Goal: Task Accomplishment & Management: Manage account settings

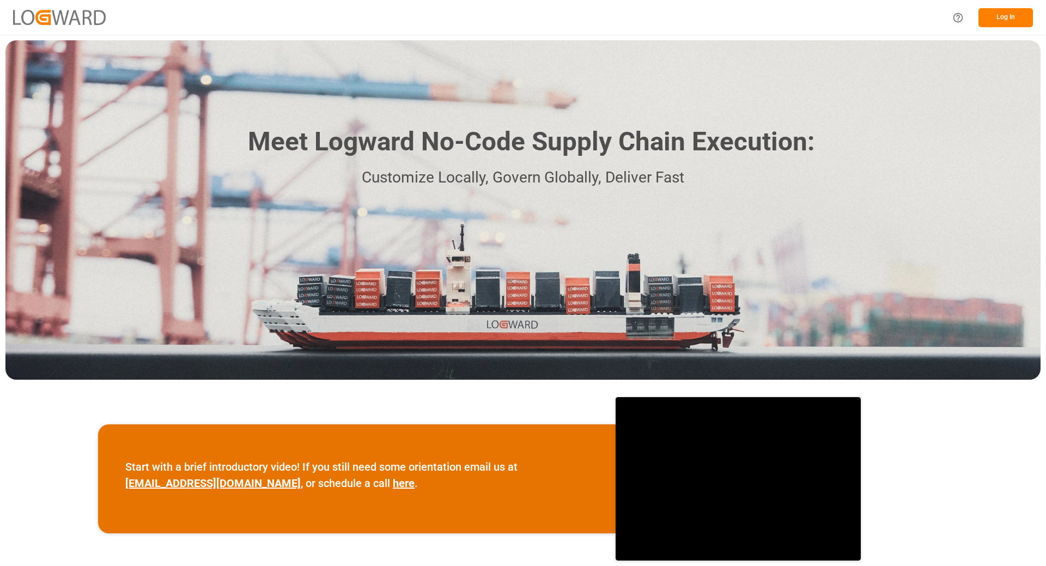
click at [1024, 16] on button "Log In" at bounding box center [1005, 17] width 54 height 19
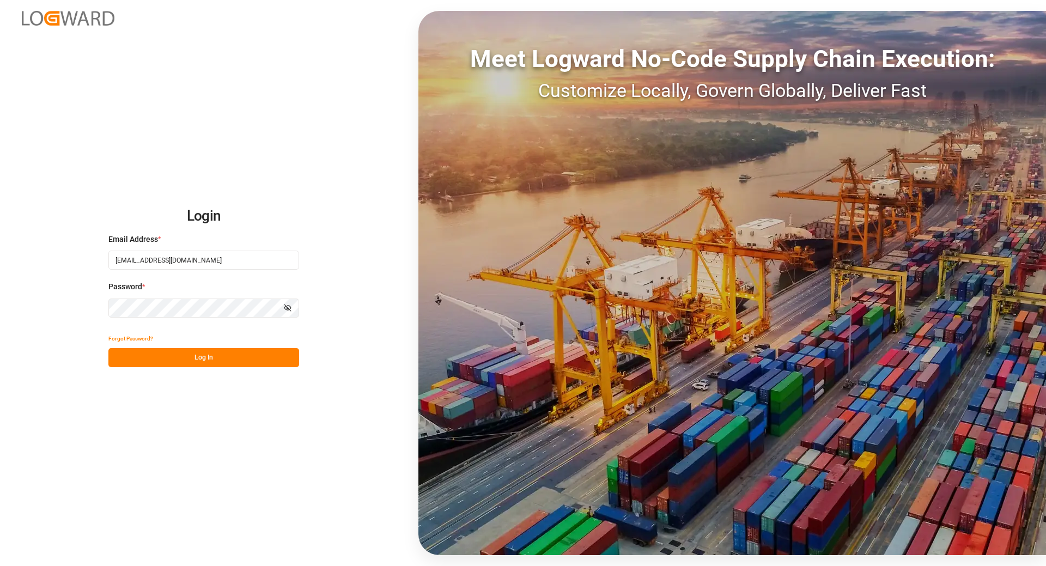
click at [165, 350] on button "Log In" at bounding box center [203, 357] width 191 height 19
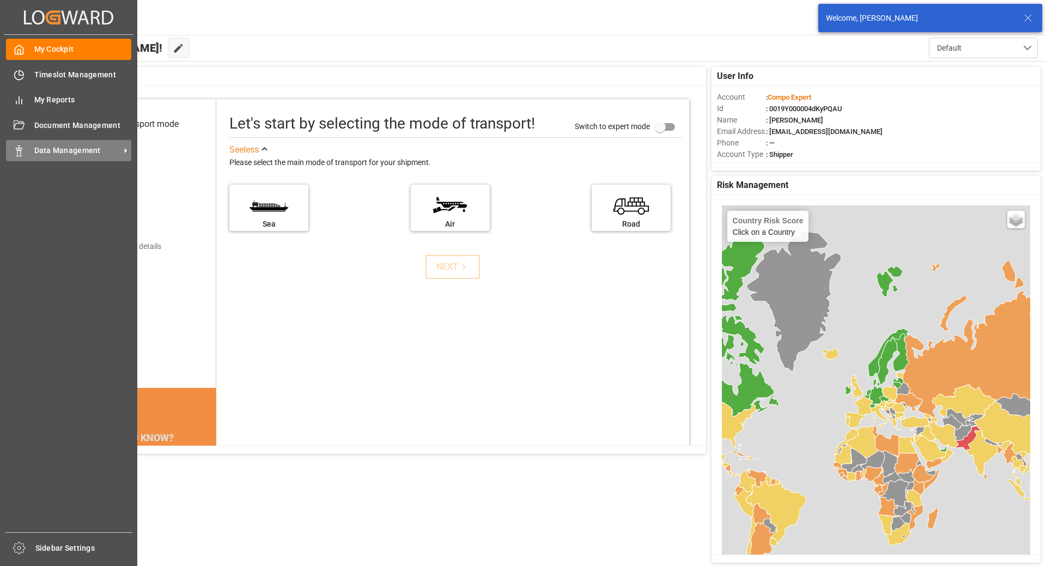
click at [49, 150] on span "Data Management" at bounding box center [77, 150] width 86 height 11
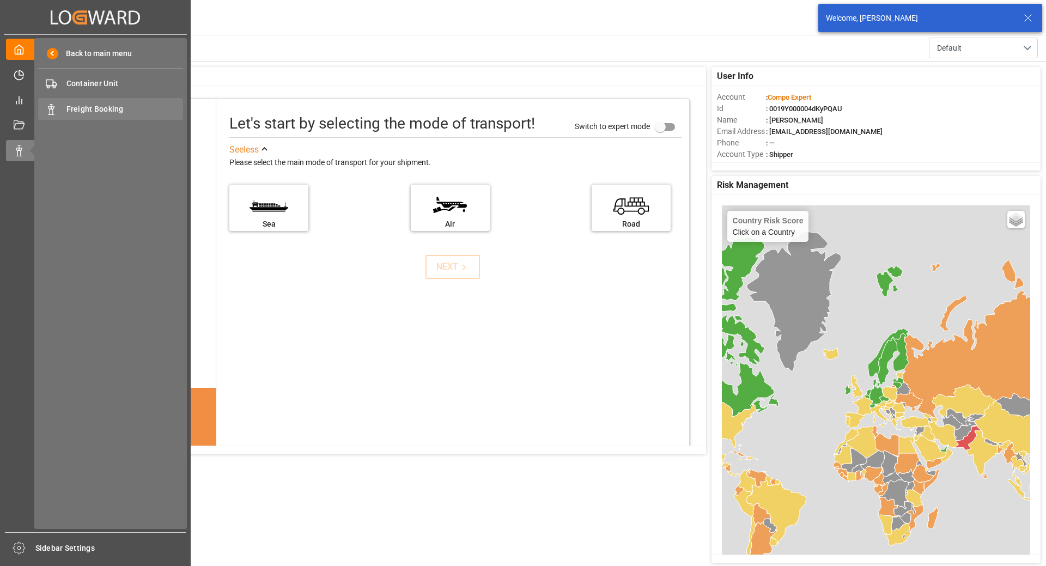
click at [118, 113] on span "Freight Booking" at bounding box center [124, 109] width 117 height 11
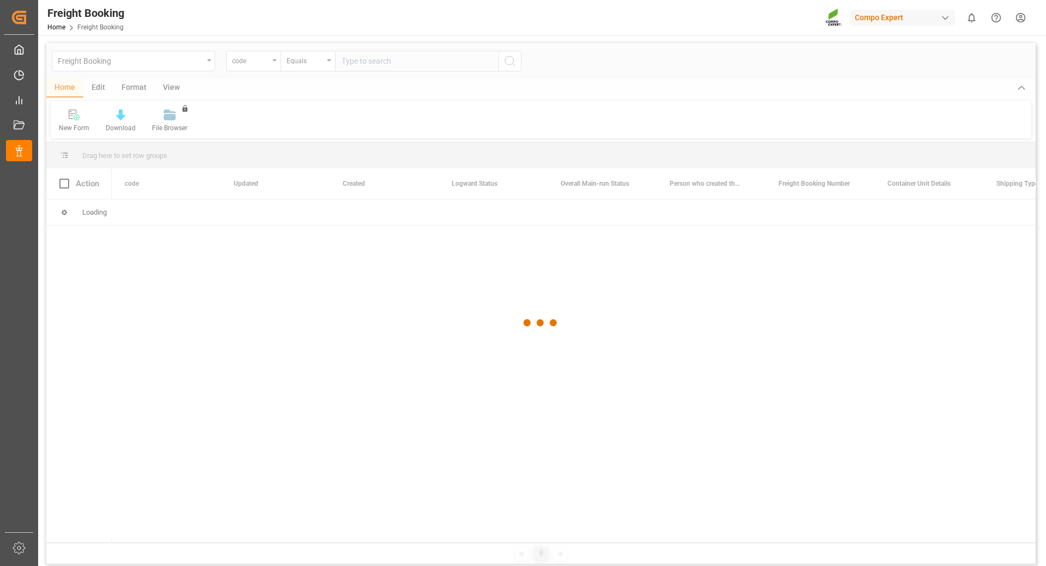
click at [271, 62] on div at bounding box center [540, 323] width 989 height 560
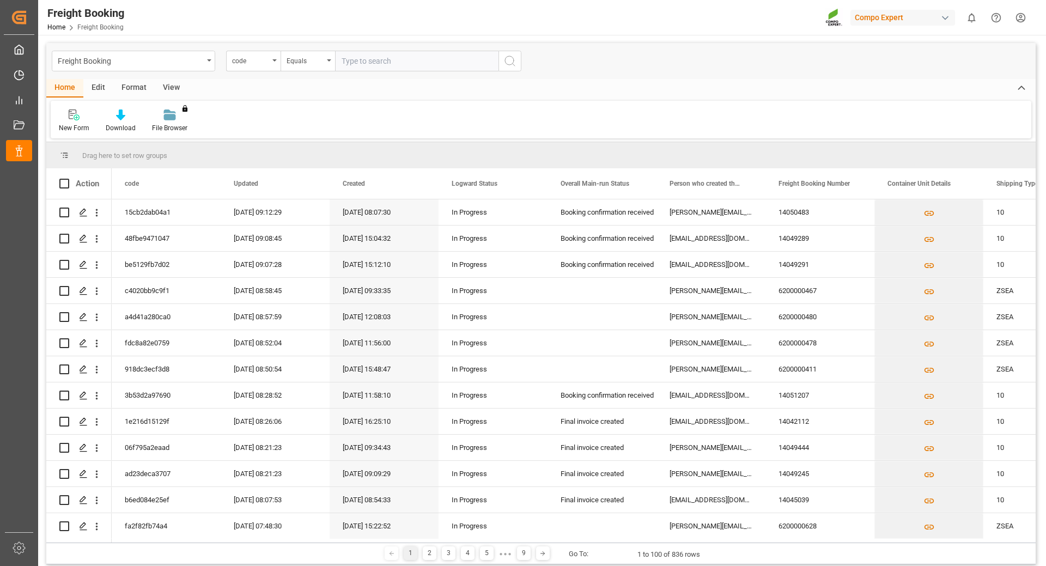
click at [271, 62] on div "code" at bounding box center [253, 61] width 54 height 21
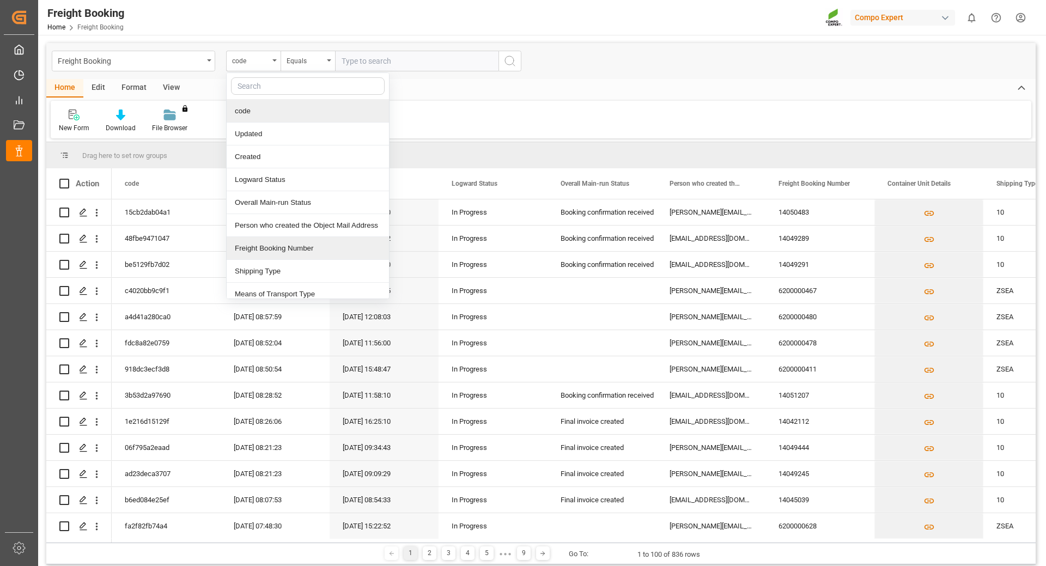
click at [287, 244] on div "Freight Booking Number" at bounding box center [308, 248] width 162 height 23
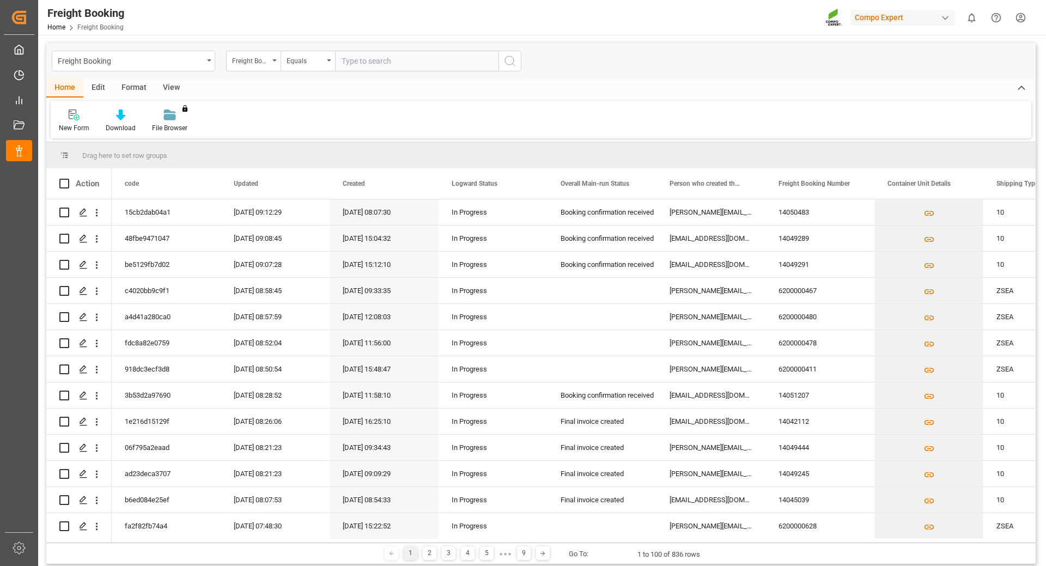
click at [388, 60] on input "text" at bounding box center [416, 61] width 163 height 21
paste input "6200000467"
type input "6200000467"
drag, startPoint x: 514, startPoint y: 66, endPoint x: 566, endPoint y: 102, distance: 63.2
click at [513, 66] on icon "search button" at bounding box center [509, 60] width 13 height 13
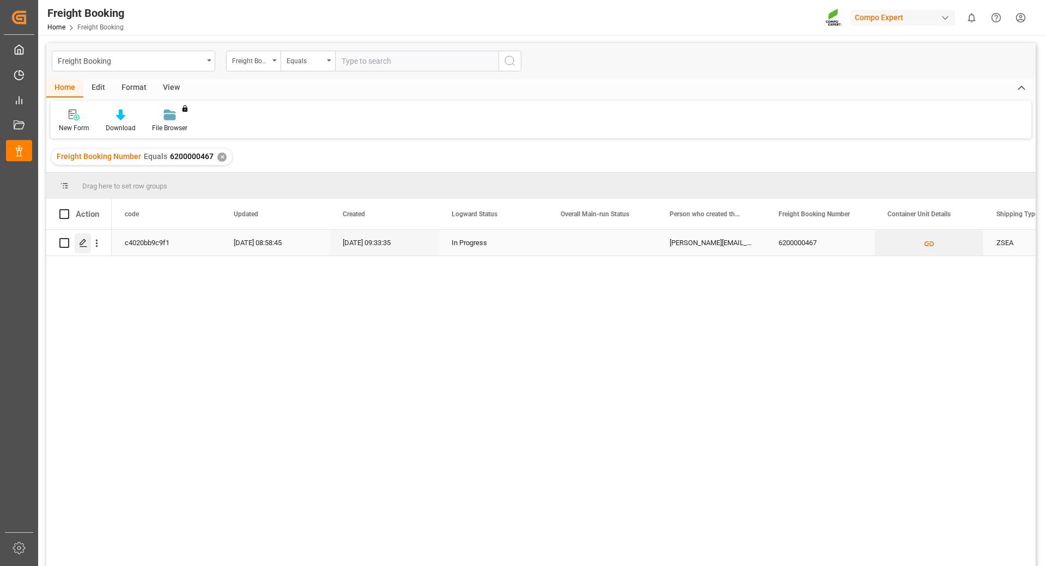
click at [80, 246] on icon "Press SPACE to select this row." at bounding box center [83, 243] width 9 height 9
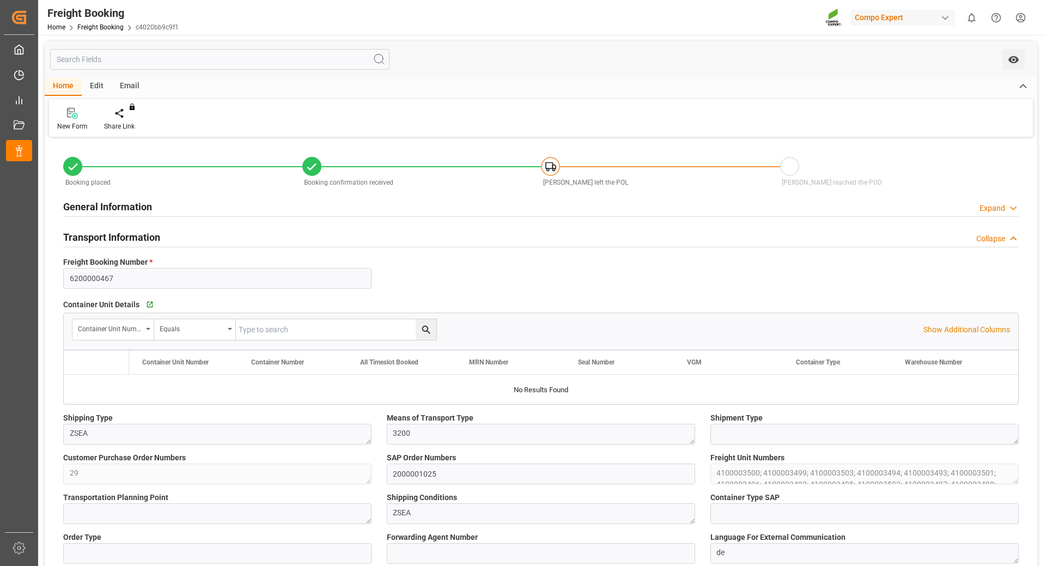
type input "Hapag [PERSON_NAME]"
type input "Hapag Lloyd Aktiengesellschaft"
type input "9723277"
type input "BEANR"
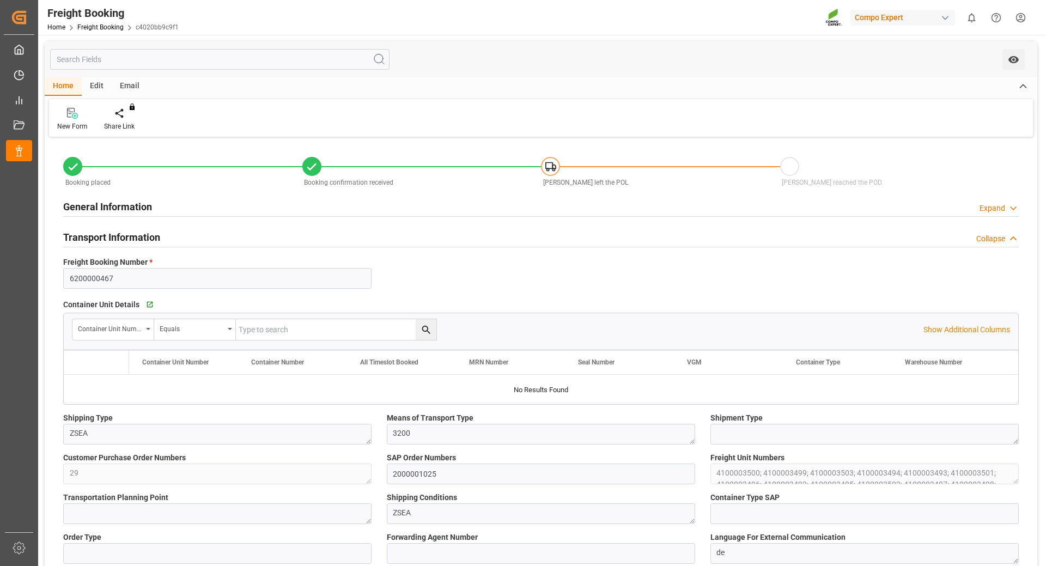
type input "ECPSJ"
type input "0"
type input "715500"
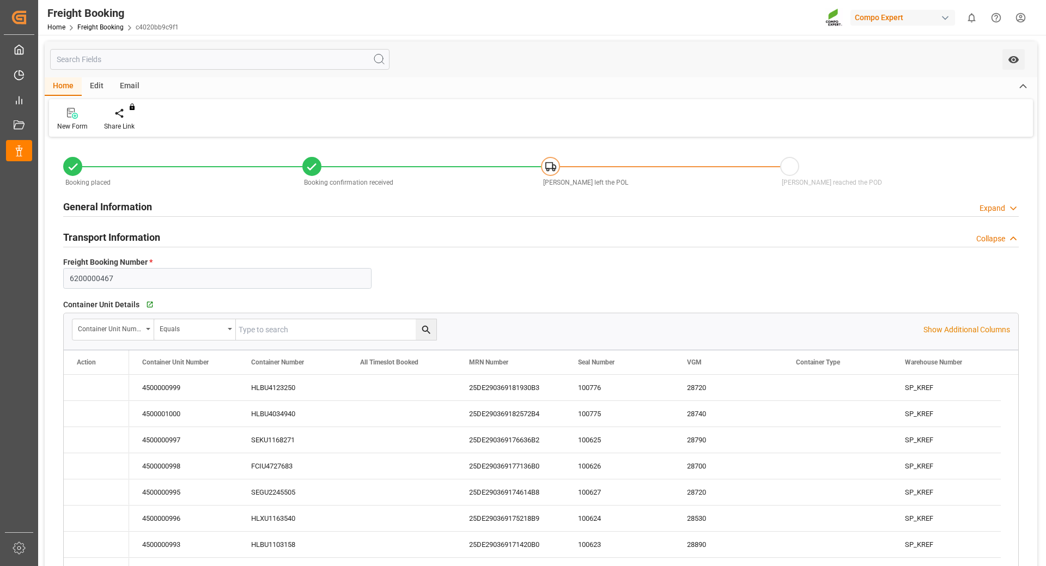
type input "[DATE] 01:00"
type input "[DATE] 08:00"
type input "[DATE] 22:00"
type input "[DATE] 17:00"
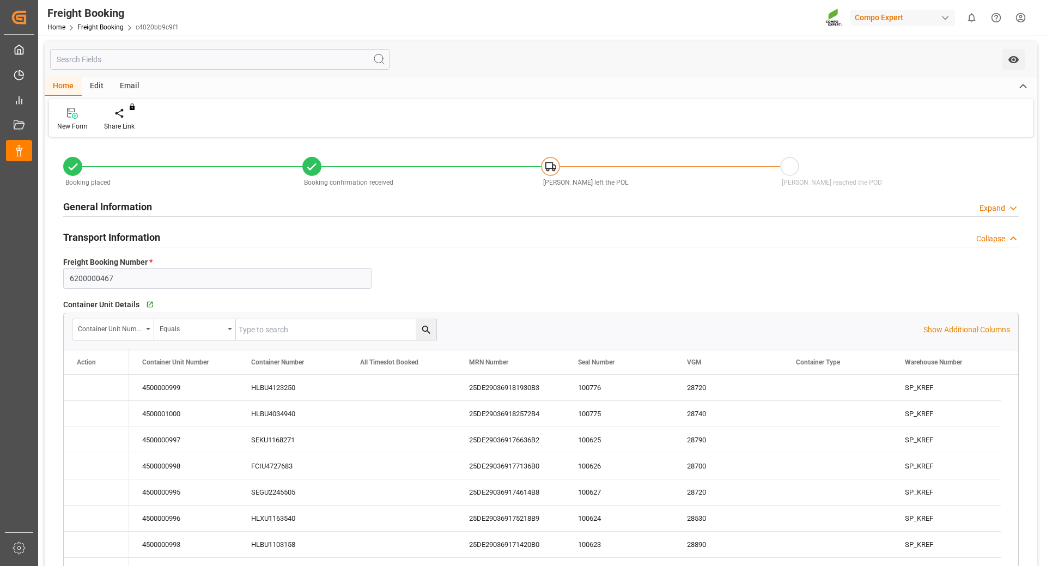
type input "[DATE] 09:33"
type input "[DATE] 09:35"
type input "[DATE] 08:44"
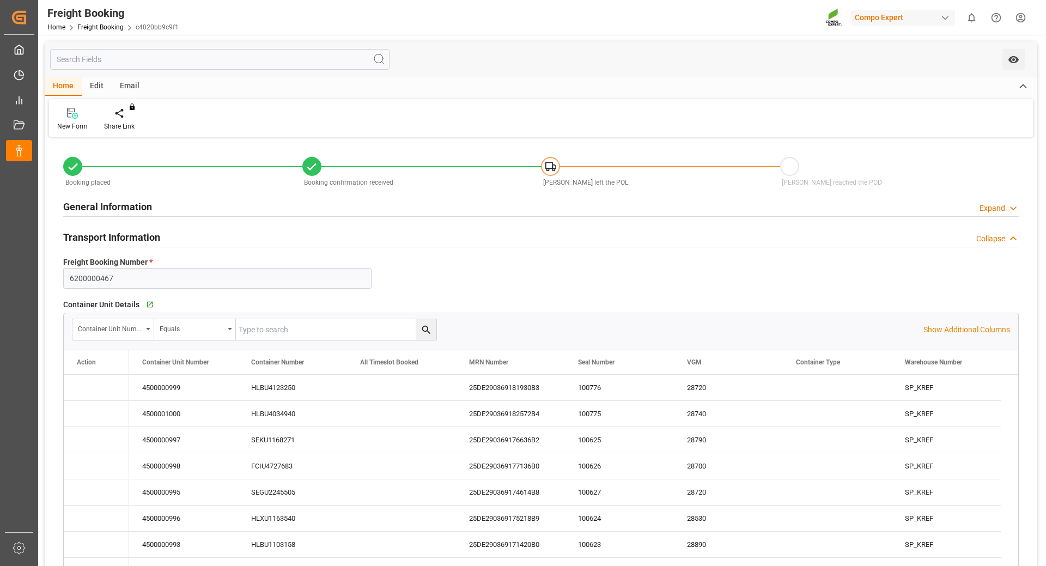
type input "[DATE] 08:44"
type input "[DATE] 09:46"
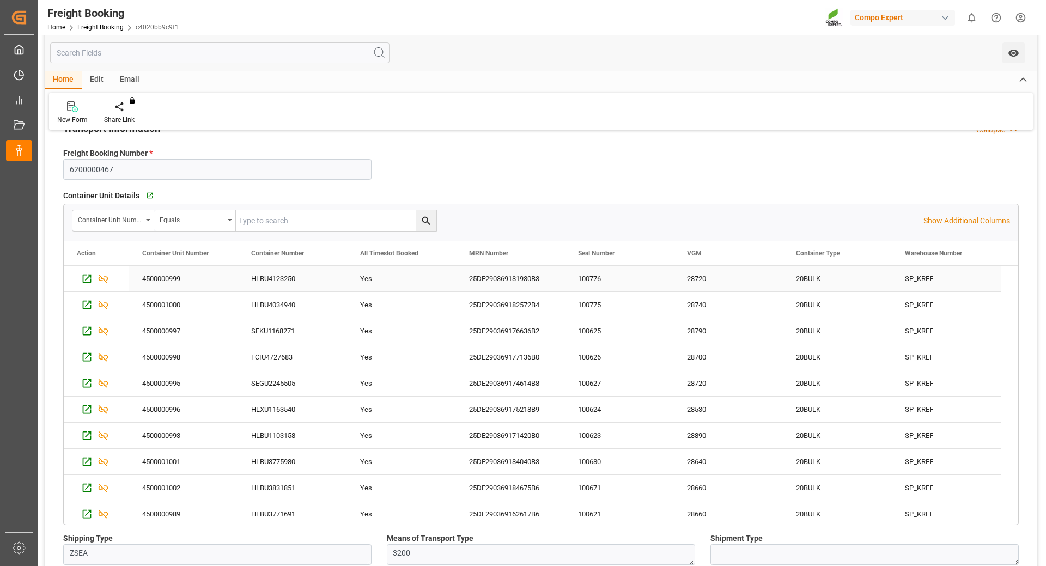
drag, startPoint x: 276, startPoint y: 277, endPoint x: 529, endPoint y: 277, distance: 253.3
click at [276, 277] on div "HLBU4123250" at bounding box center [292, 279] width 109 height 26
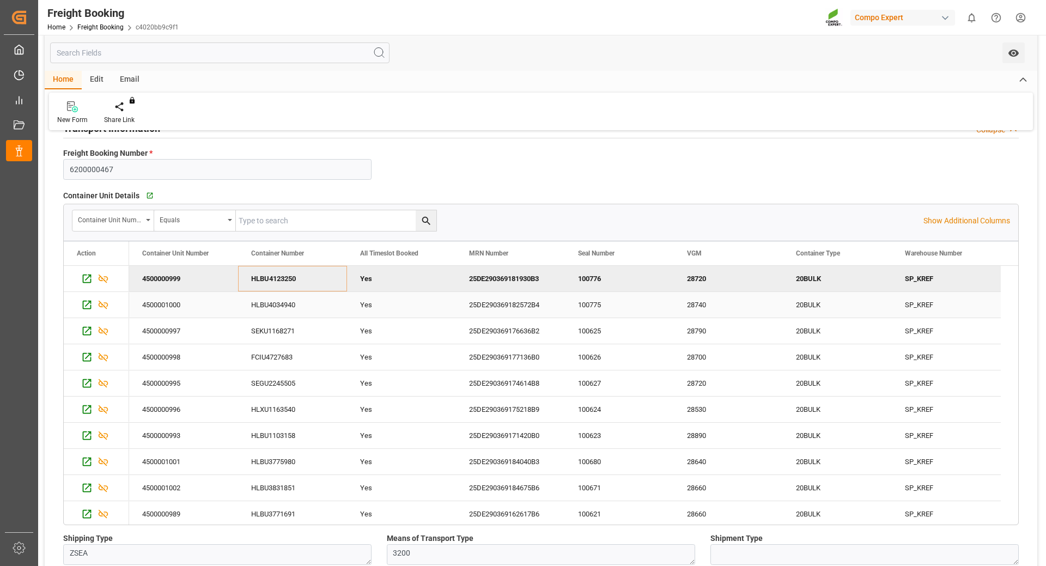
drag, startPoint x: 275, startPoint y: 312, endPoint x: 281, endPoint y: 309, distance: 6.6
click at [275, 312] on div "HLBU4034940" at bounding box center [292, 305] width 109 height 26
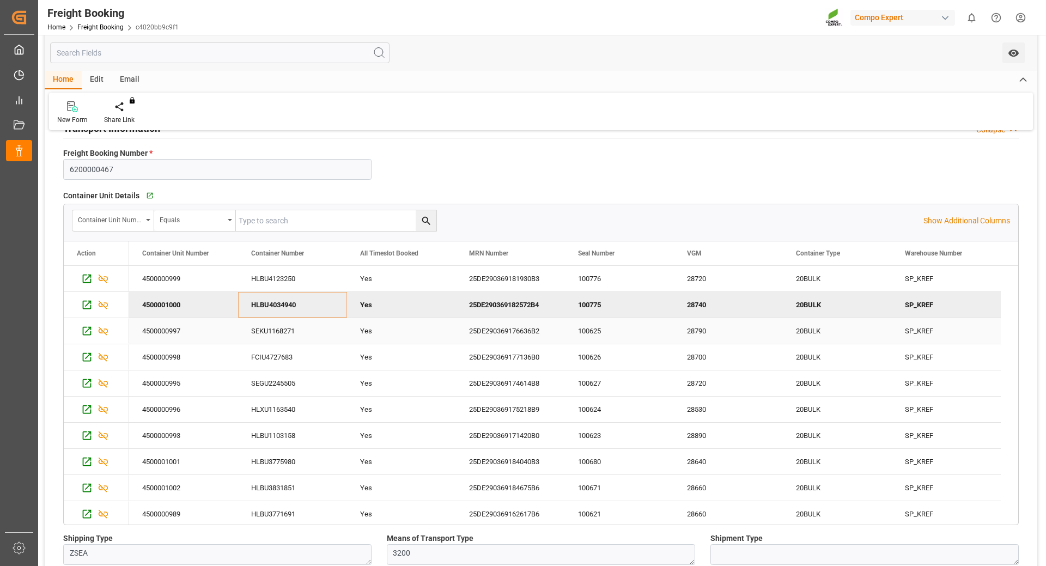
drag, startPoint x: 267, startPoint y: 329, endPoint x: 703, endPoint y: 295, distance: 437.7
click at [267, 329] on div "SEKU1168271" at bounding box center [292, 331] width 109 height 26
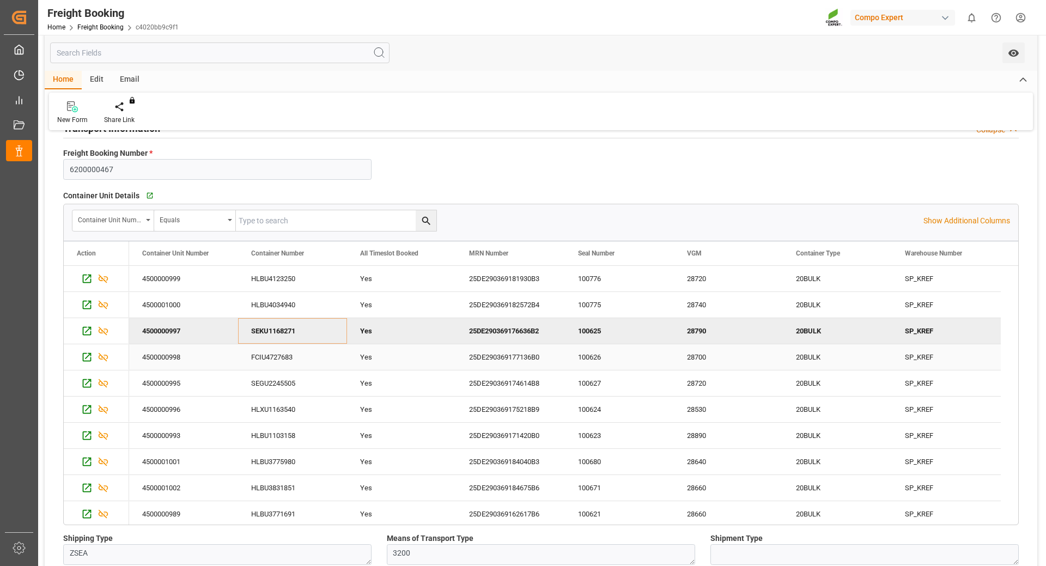
click at [284, 361] on div "FCIU4727683" at bounding box center [292, 357] width 109 height 26
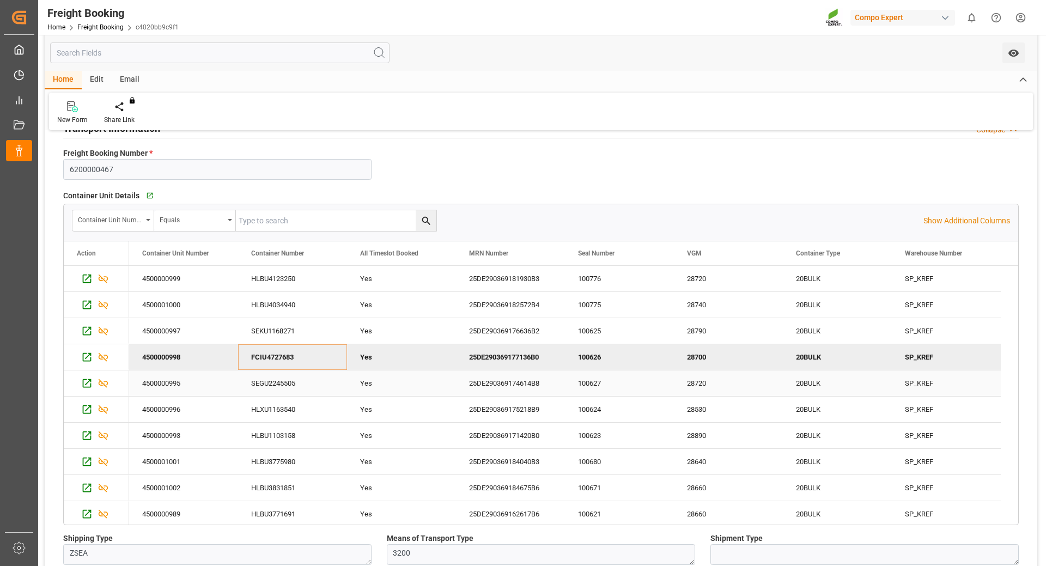
drag, startPoint x: 283, startPoint y: 384, endPoint x: 566, endPoint y: 305, distance: 293.7
click at [283, 384] on div "SEGU2245505" at bounding box center [292, 383] width 109 height 26
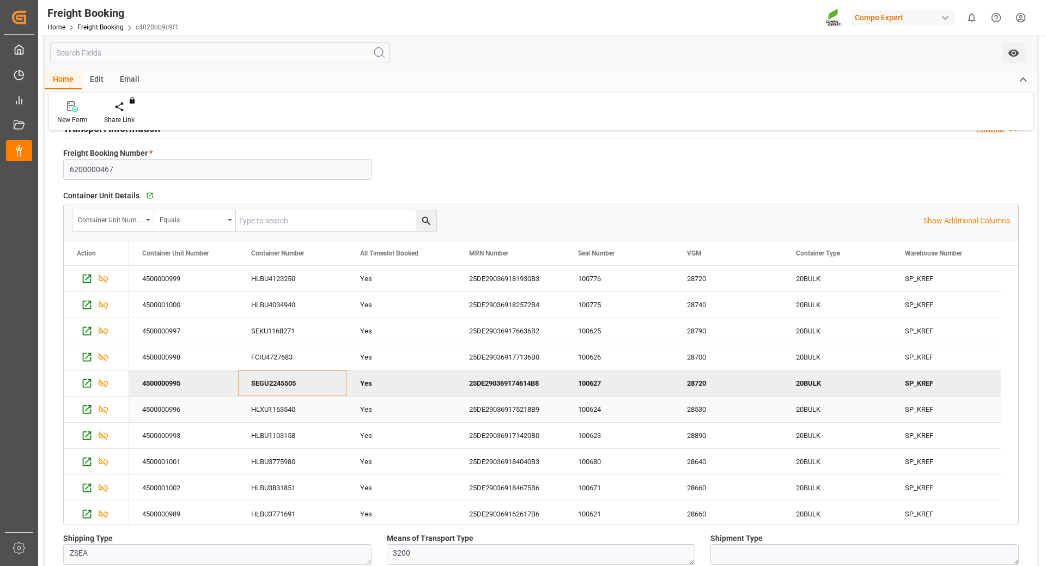
click at [279, 410] on div "HLXU1163540" at bounding box center [292, 410] width 109 height 26
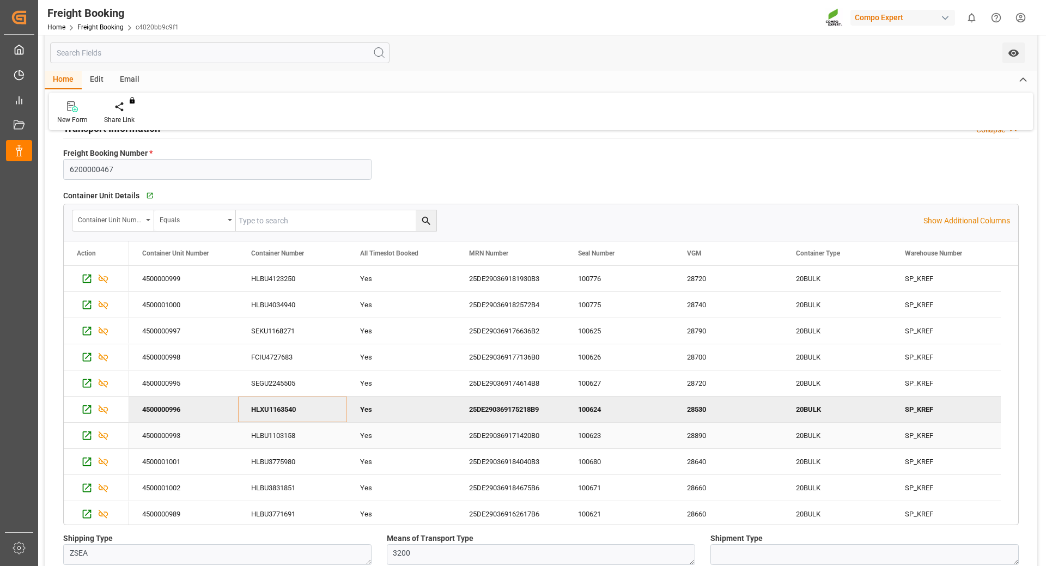
drag, startPoint x: 262, startPoint y: 442, endPoint x: 370, endPoint y: 422, distance: 110.8
click at [262, 442] on div "HLBU1103158" at bounding box center [292, 436] width 109 height 26
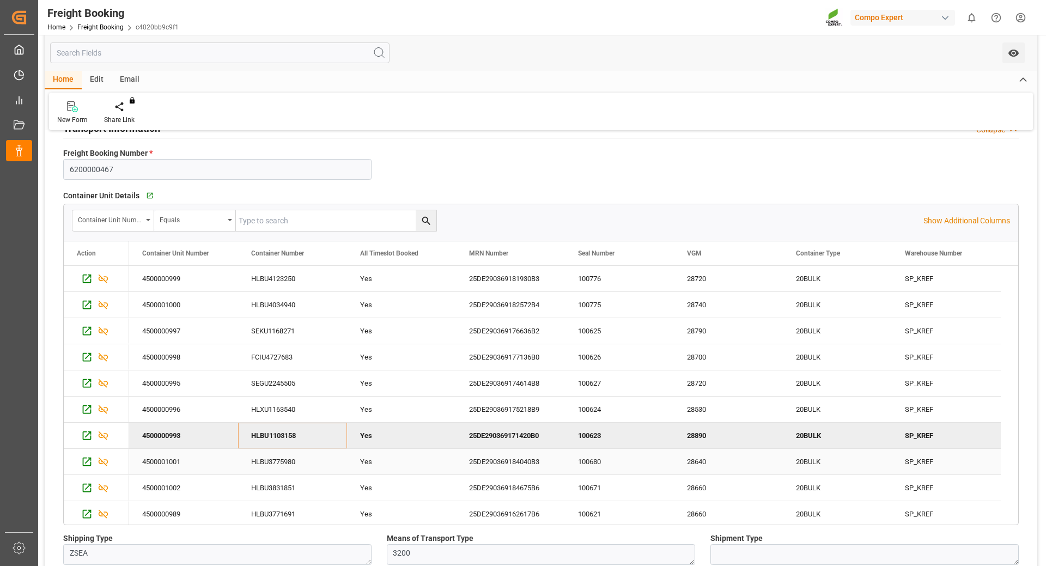
drag, startPoint x: 271, startPoint y: 459, endPoint x: 568, endPoint y: 425, distance: 298.8
click at [271, 459] on div "HLBU3775980" at bounding box center [292, 462] width 109 height 26
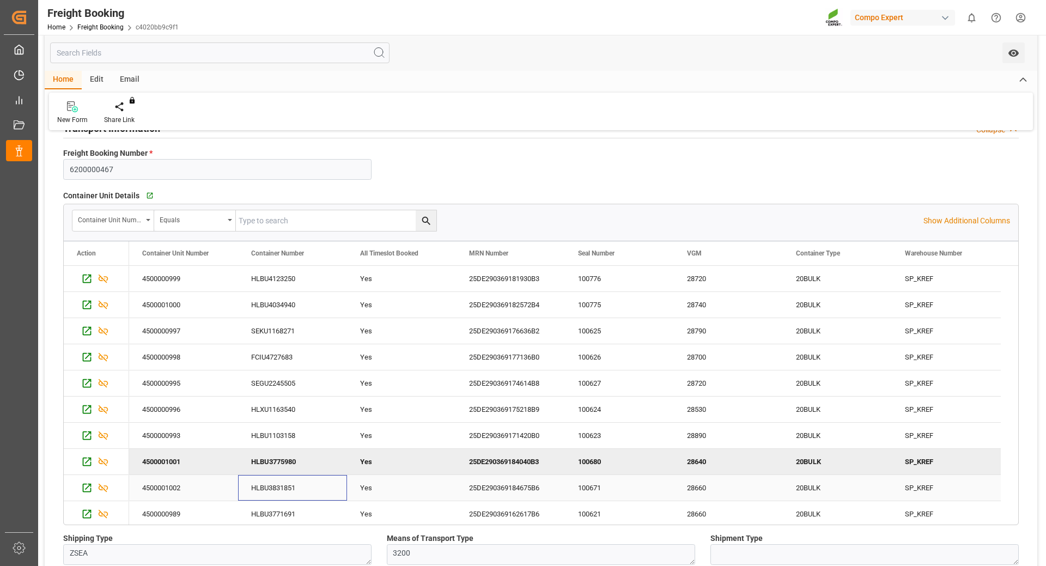
click at [278, 483] on div "HLBU3831851" at bounding box center [292, 488] width 109 height 26
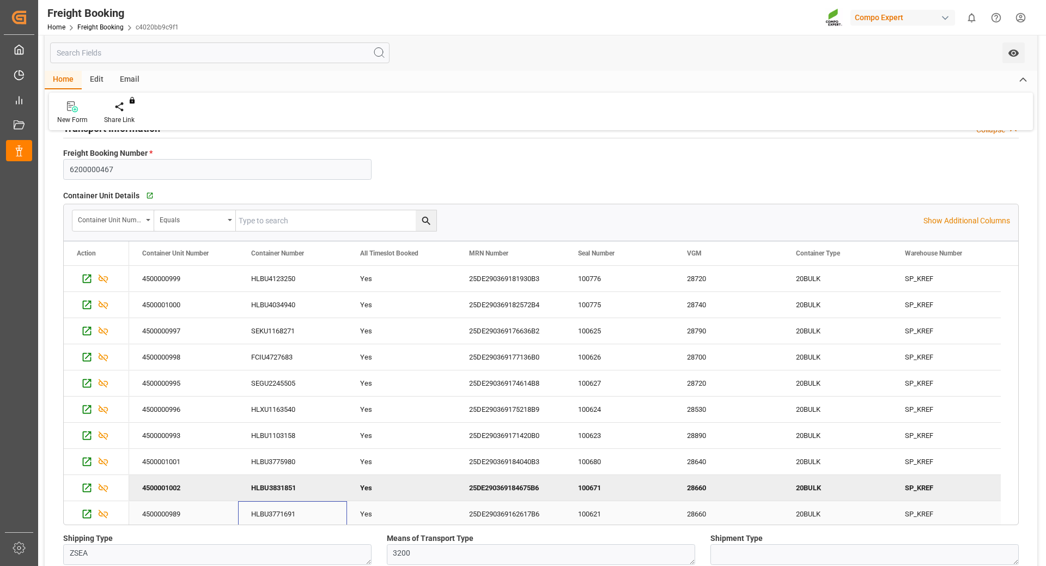
click at [296, 515] on div "HLBU3771691" at bounding box center [292, 514] width 109 height 26
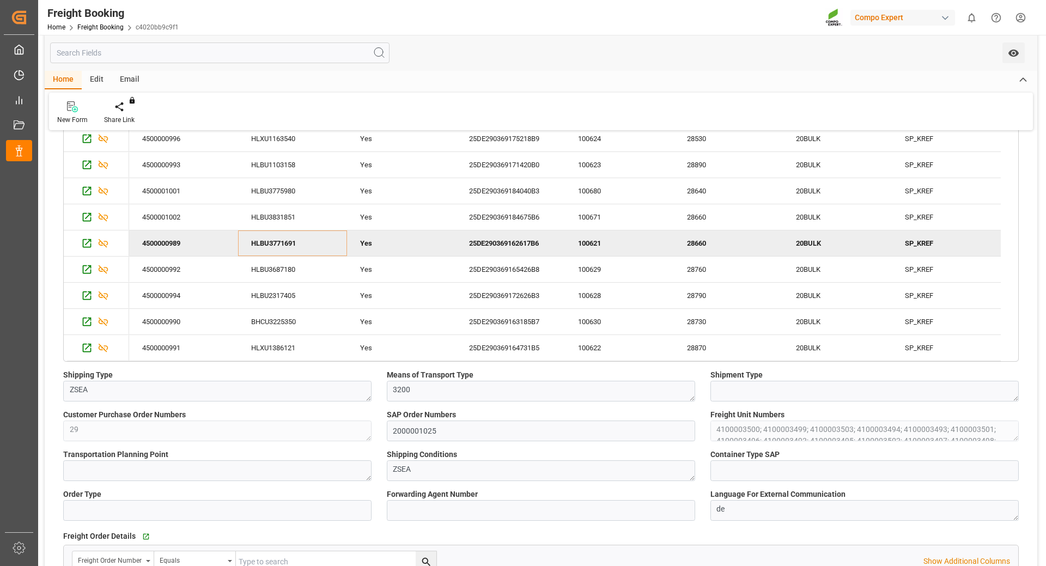
scroll to position [218, 0]
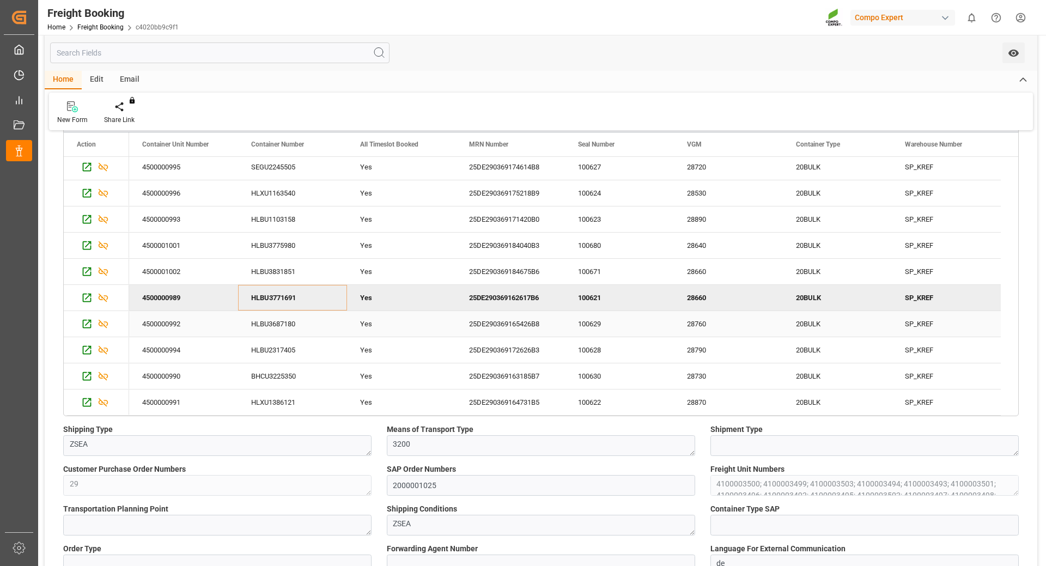
click at [284, 319] on div "HLBU3687180" at bounding box center [292, 324] width 109 height 26
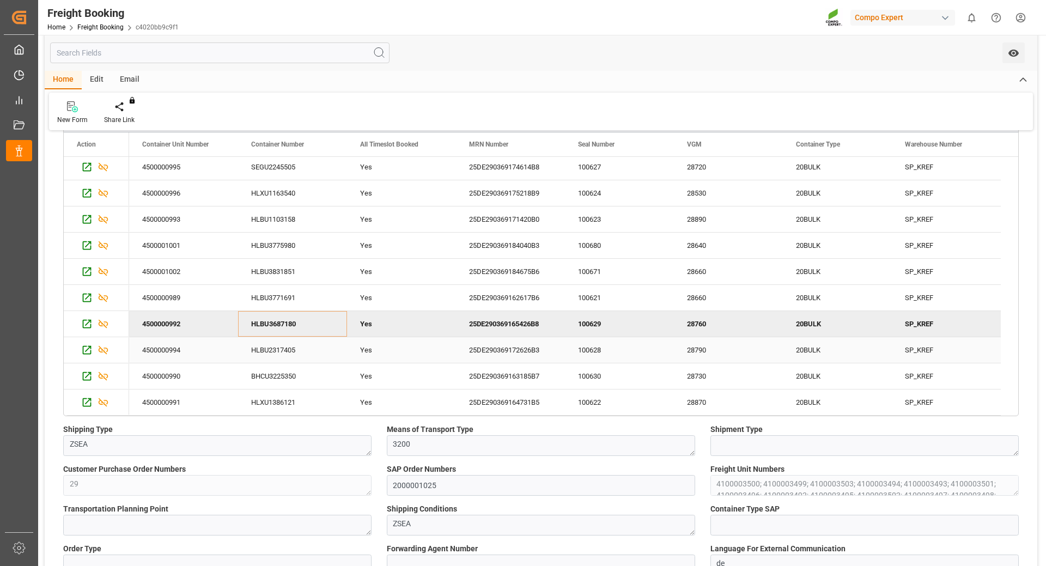
click at [292, 354] on div "HLBU2317405" at bounding box center [292, 350] width 109 height 26
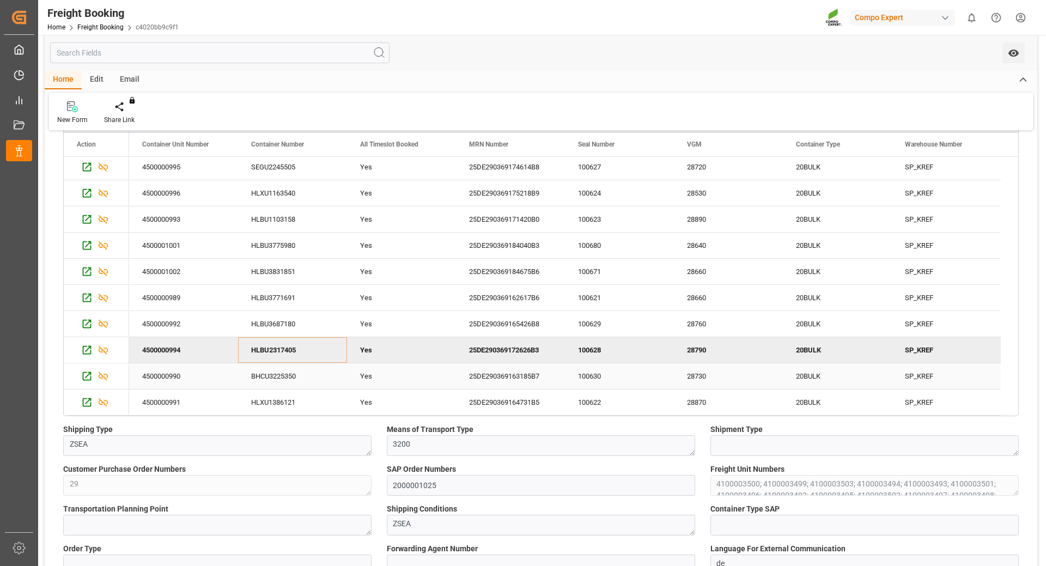
drag, startPoint x: 265, startPoint y: 376, endPoint x: 634, endPoint y: 372, distance: 368.9
click at [265, 376] on div "BHCU3225350" at bounding box center [292, 376] width 109 height 26
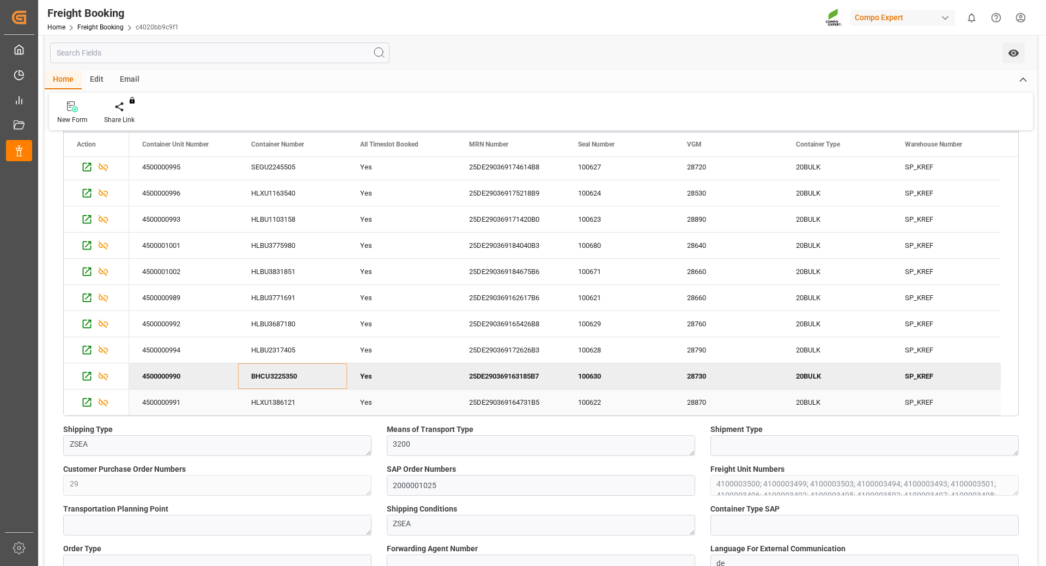
drag, startPoint x: 278, startPoint y: 406, endPoint x: 378, endPoint y: 397, distance: 100.2
click at [278, 406] on div "HLXU1386121" at bounding box center [292, 403] width 109 height 26
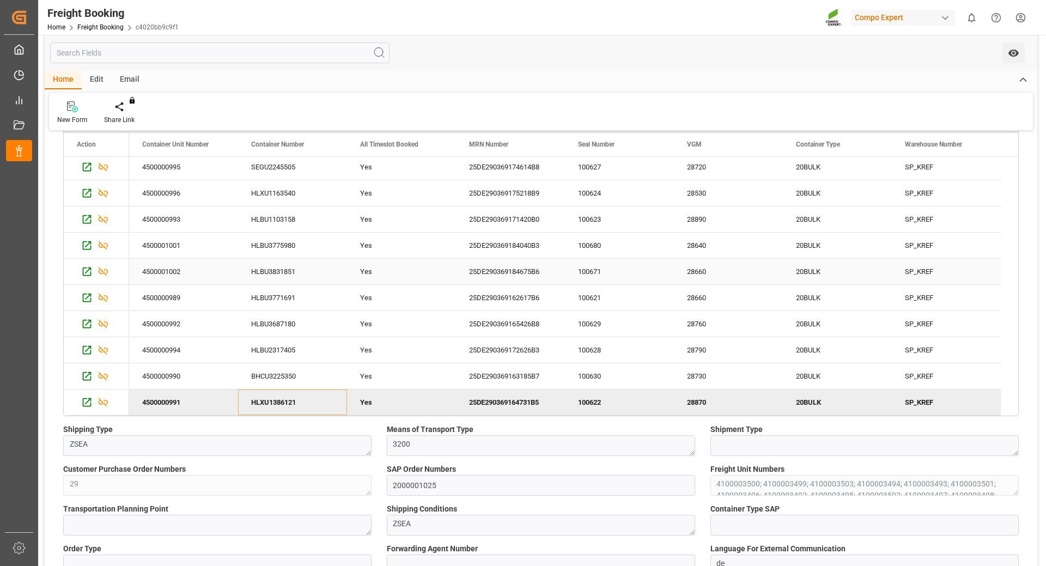
scroll to position [0, 0]
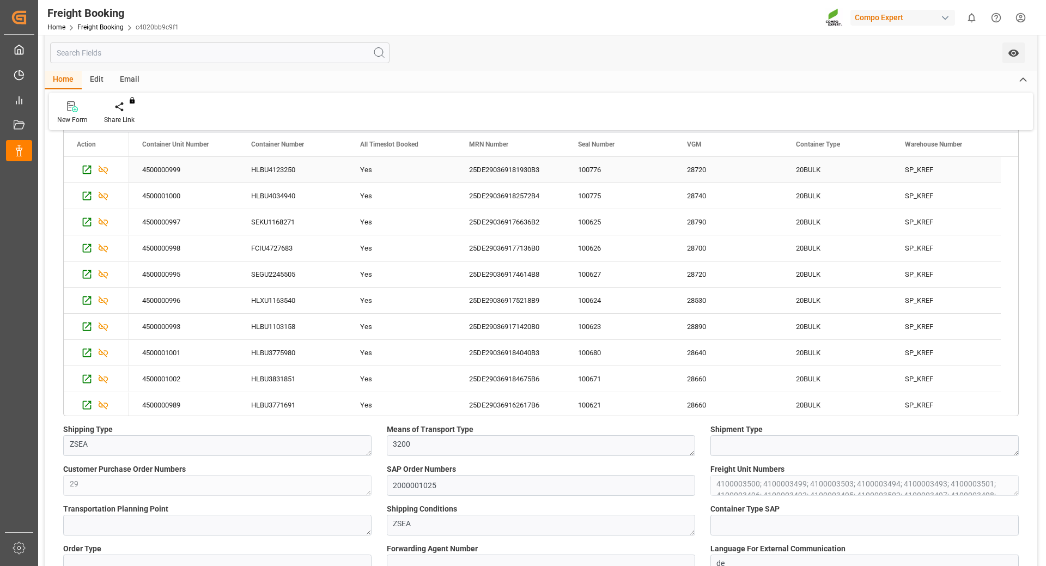
click at [289, 172] on div "HLBU4123250" at bounding box center [292, 170] width 109 height 26
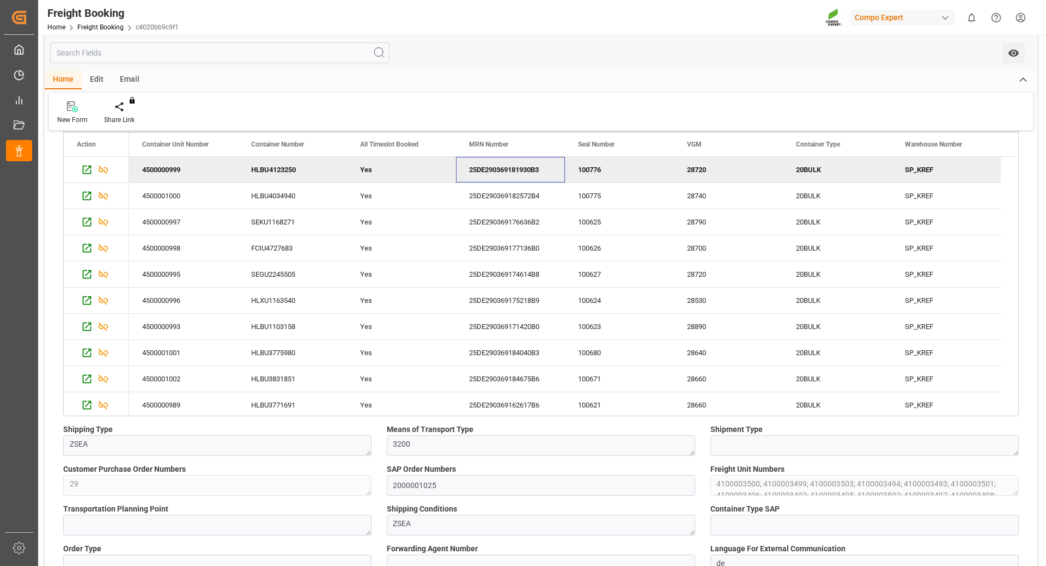
click at [513, 168] on div "25DE290369181930B3" at bounding box center [510, 170] width 109 height 26
click at [271, 197] on div "HLBU4034940" at bounding box center [292, 196] width 109 height 26
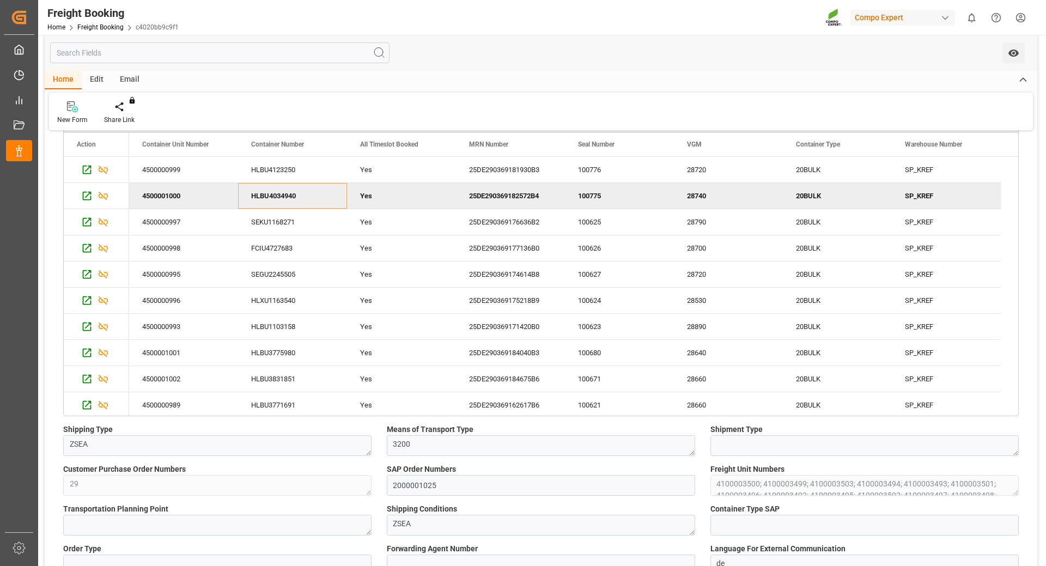
click at [514, 191] on div "25DE290369182572B4" at bounding box center [510, 196] width 109 height 26
click at [285, 221] on div "SEKU1168271" at bounding box center [292, 222] width 109 height 26
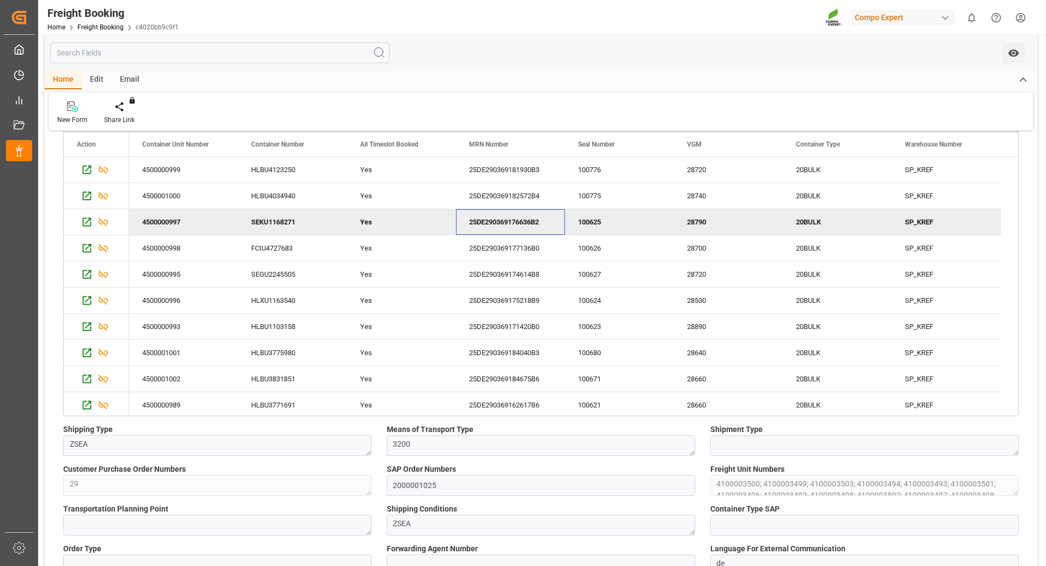
click at [527, 217] on div "25DE290369176636B2" at bounding box center [510, 222] width 109 height 26
click at [266, 253] on div "FCIU4727683" at bounding box center [292, 248] width 109 height 26
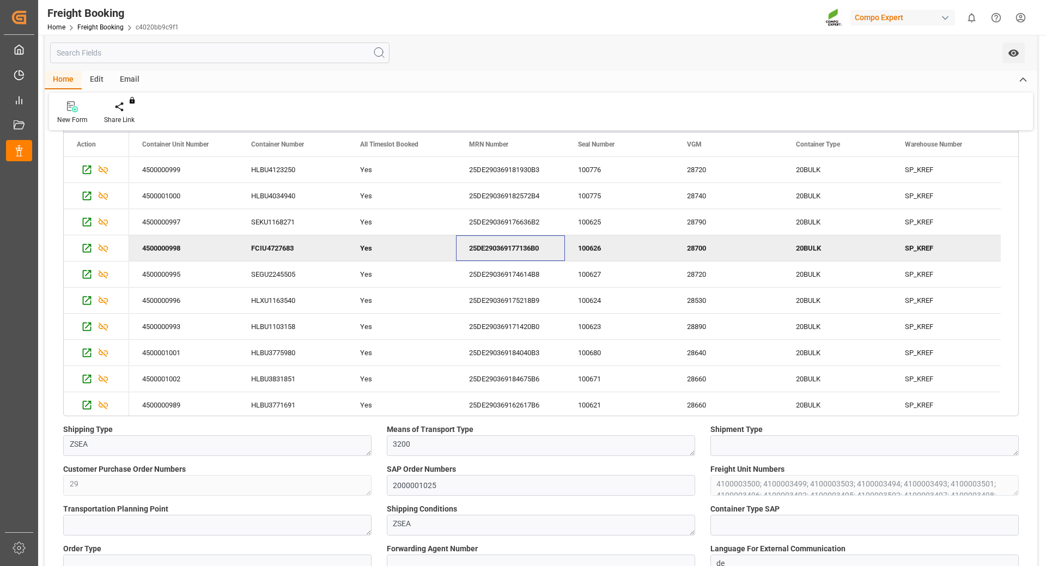
click at [491, 244] on div "25DE290369177136B0" at bounding box center [510, 248] width 109 height 26
drag, startPoint x: 282, startPoint y: 268, endPoint x: 295, endPoint y: 273, distance: 14.2
click at [282, 268] on div "SEGU2245505" at bounding box center [292, 275] width 109 height 26
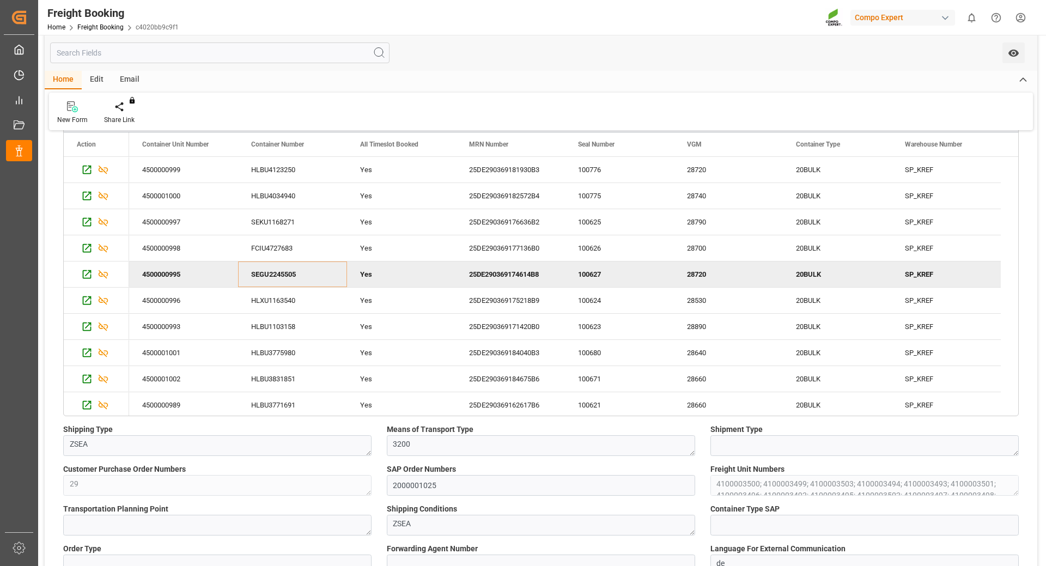
click at [509, 268] on div "25DE290369174614B8" at bounding box center [510, 275] width 109 height 26
click at [282, 302] on div "HLXU1163540" at bounding box center [292, 301] width 109 height 26
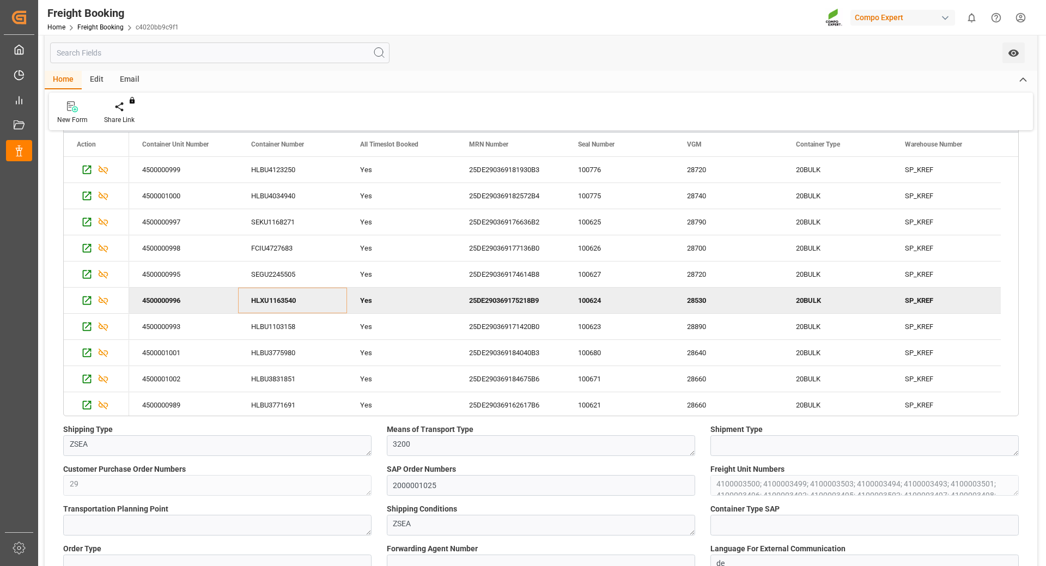
click at [513, 290] on div "25DE290369175218B9" at bounding box center [510, 301] width 109 height 26
drag, startPoint x: 282, startPoint y: 327, endPoint x: 294, endPoint y: 325, distance: 12.1
click at [282, 327] on div "HLBU1103158" at bounding box center [292, 327] width 109 height 26
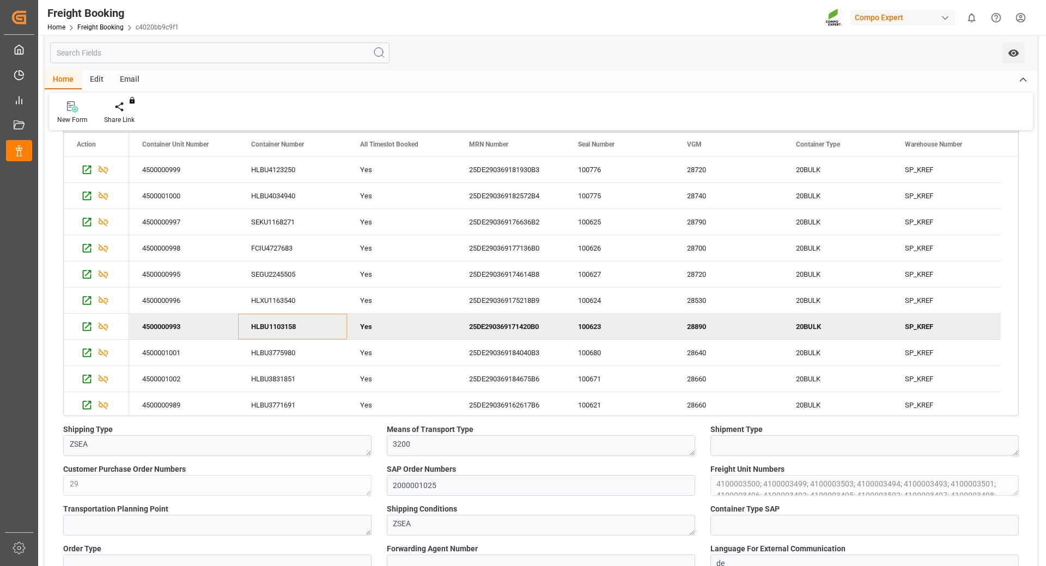
click at [532, 327] on div "25DE290369171420B0" at bounding box center [510, 327] width 109 height 26
drag, startPoint x: 281, startPoint y: 355, endPoint x: 345, endPoint y: 351, distance: 64.4
click at [281, 355] on div "HLBU3775980" at bounding box center [292, 353] width 109 height 26
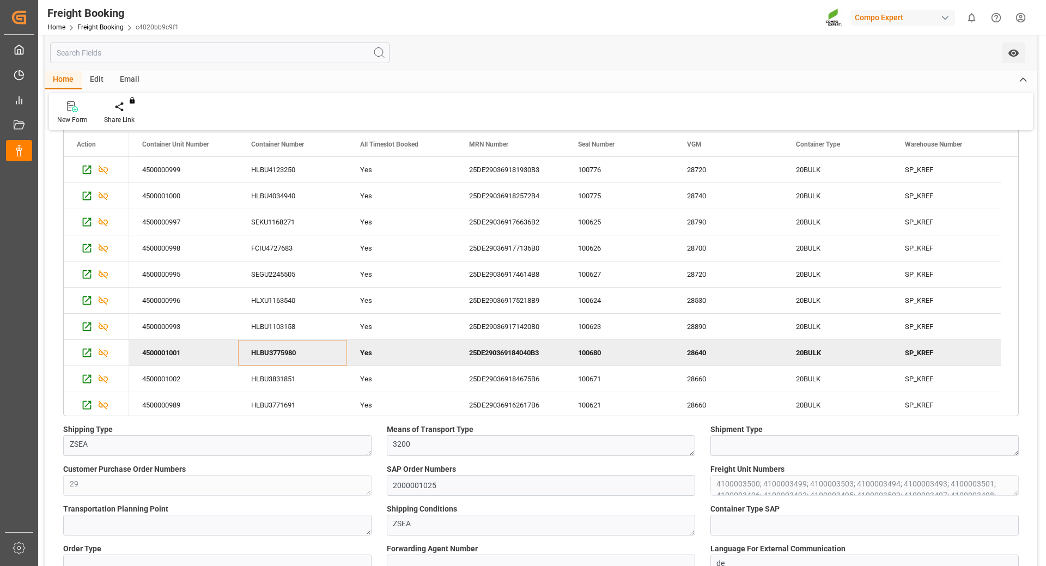
drag, startPoint x: 524, startPoint y: 352, endPoint x: 557, endPoint y: 348, distance: 33.5
click at [524, 352] on div "25DE290369184040B3" at bounding box center [510, 353] width 109 height 26
click at [259, 375] on div "HLBU3831851" at bounding box center [292, 379] width 109 height 26
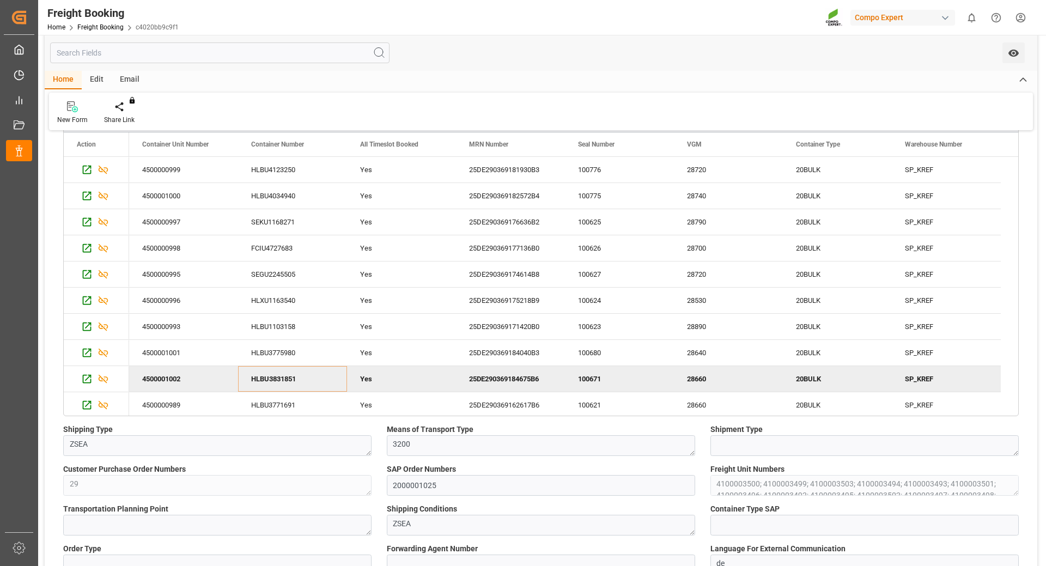
drag, startPoint x: 532, startPoint y: 379, endPoint x: 574, endPoint y: 378, distance: 42.0
click at [532, 379] on div "25DE290369184675B6" at bounding box center [510, 379] width 109 height 26
click at [289, 402] on div "HLBU3771691" at bounding box center [292, 405] width 109 height 26
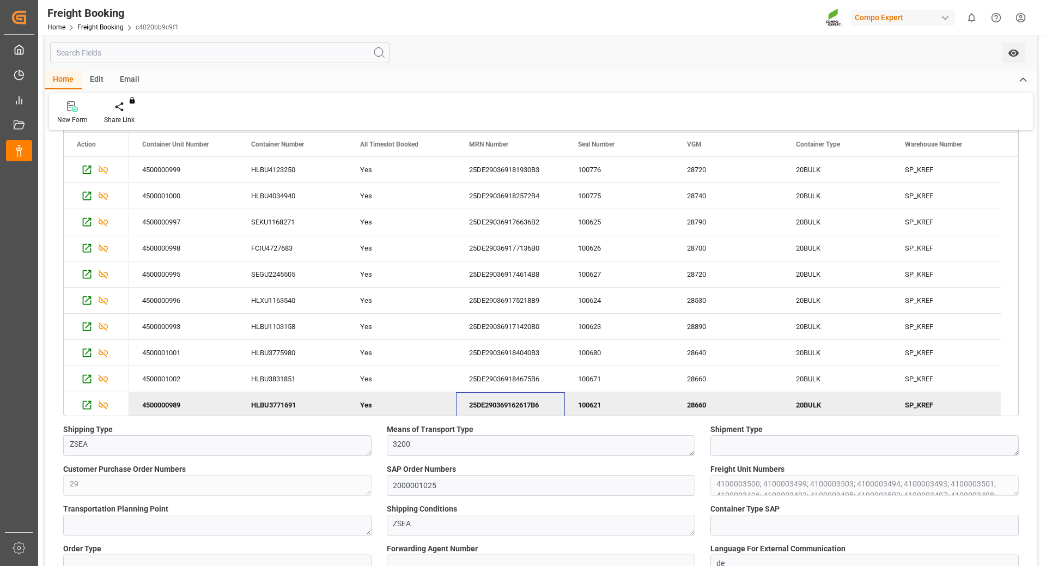
click at [484, 401] on div "25DE290369162617B6" at bounding box center [510, 405] width 109 height 26
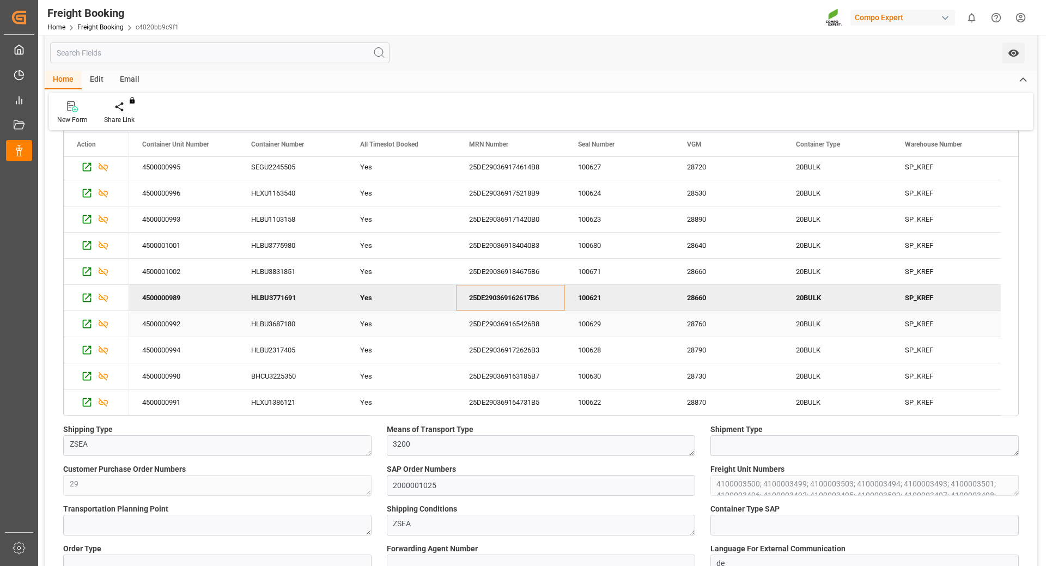
click at [264, 325] on div "HLBU3687180" at bounding box center [292, 324] width 109 height 26
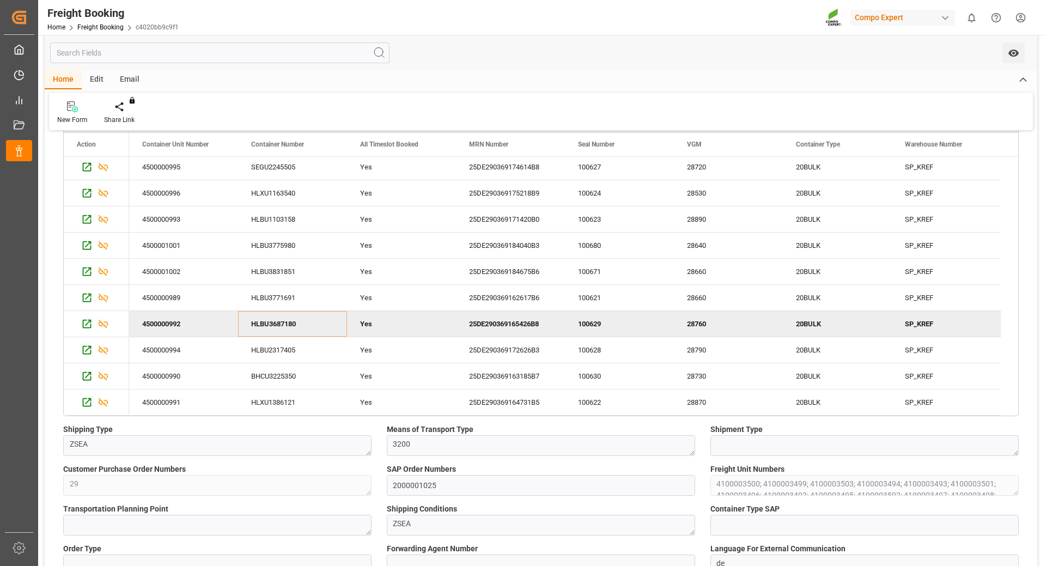
click at [506, 322] on div "25DE290369165426B8" at bounding box center [510, 324] width 109 height 26
click at [290, 343] on div "HLBU2317405" at bounding box center [292, 350] width 109 height 26
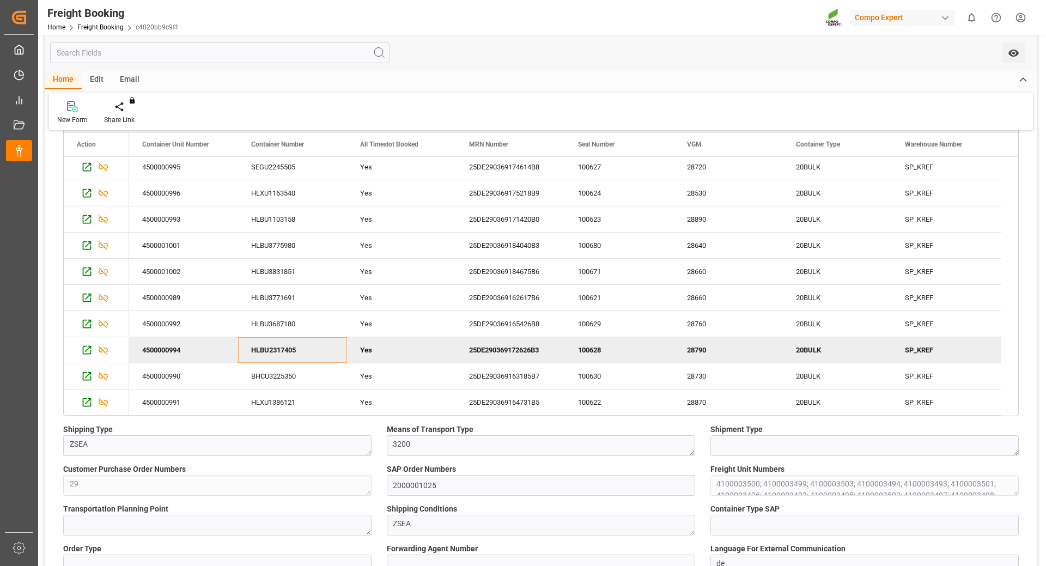
drag, startPoint x: 528, startPoint y: 348, endPoint x: 904, endPoint y: 367, distance: 377.0
click at [528, 348] on div "25DE290369172626B3" at bounding box center [510, 350] width 109 height 26
click at [284, 385] on div "BHCU3225350" at bounding box center [292, 376] width 109 height 26
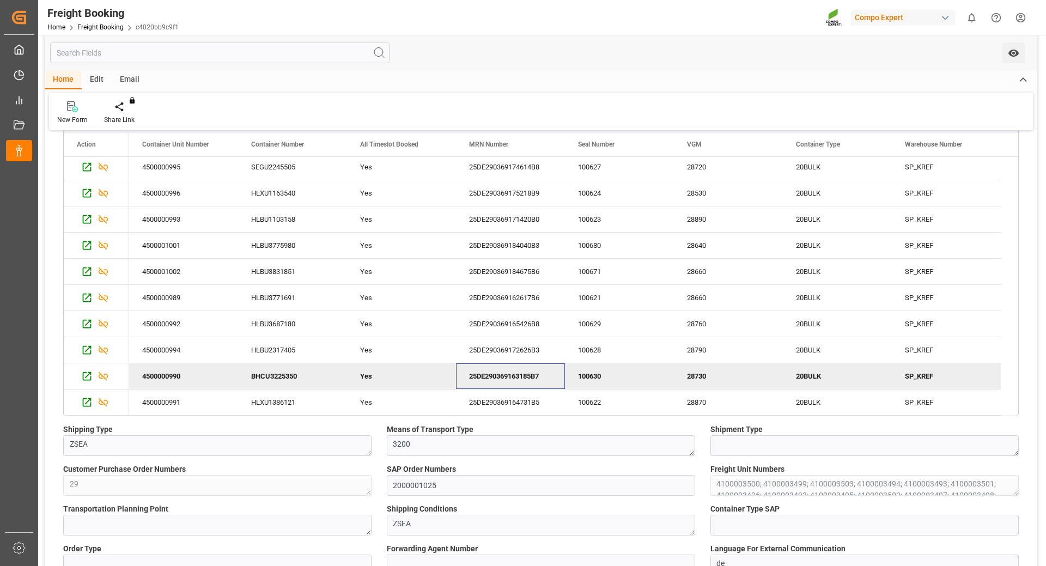
click at [518, 374] on div "25DE290369163185B7" at bounding box center [510, 376] width 109 height 26
click at [253, 403] on div "HLXU1386121" at bounding box center [292, 403] width 109 height 26
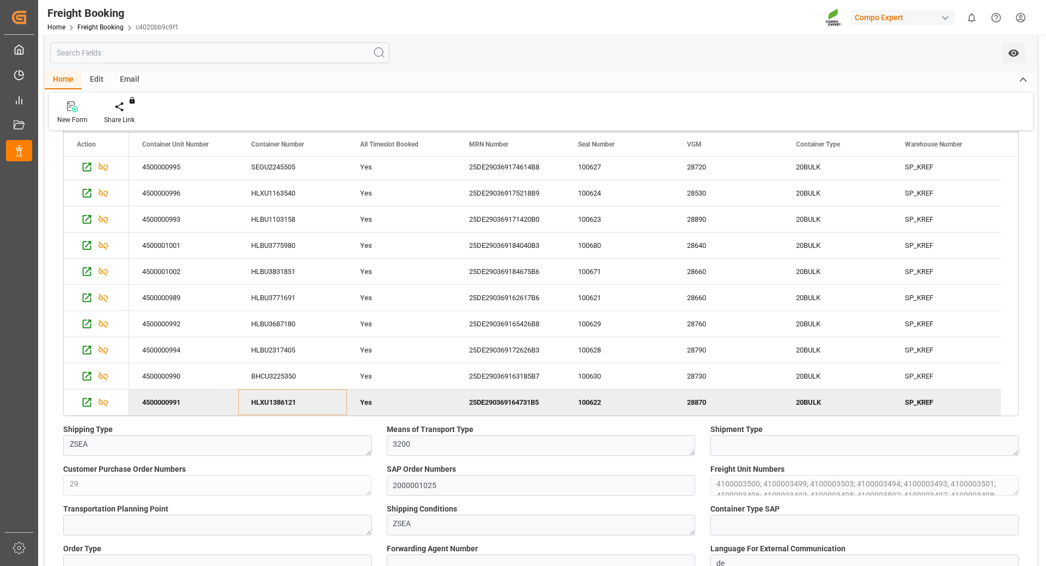
click at [521, 397] on div "25DE290369164731B5" at bounding box center [510, 403] width 109 height 26
click at [1023, 16] on html "Created by potrace 1.15, written by [PERSON_NAME] [DATE]-[DATE] Created by potr…" at bounding box center [523, 283] width 1046 height 566
click at [835, 157] on span "Logout" at bounding box center [830, 161] width 29 height 10
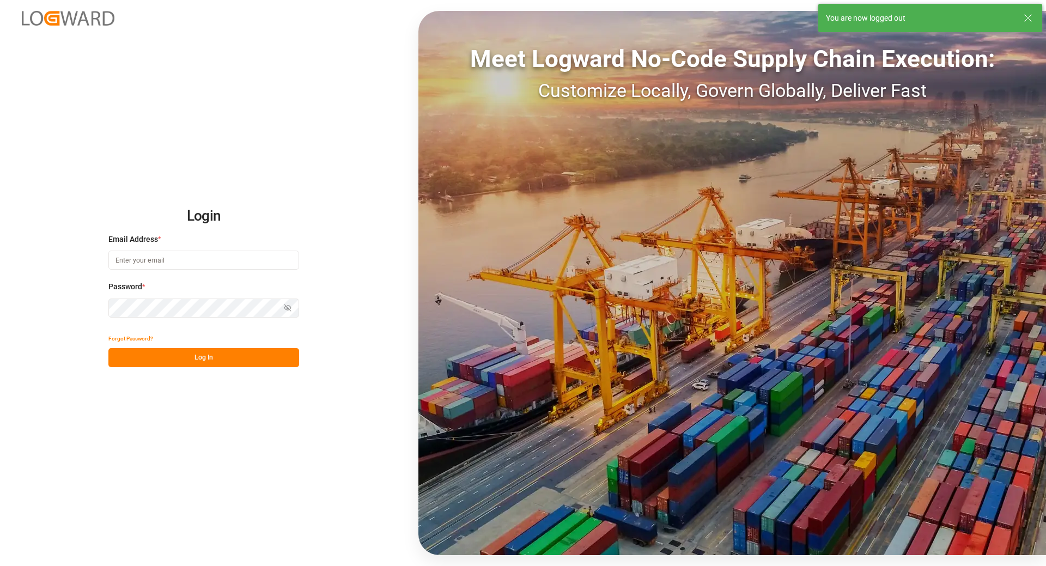
type input "[EMAIL_ADDRESS][DOMAIN_NAME]"
